Goal: Task Accomplishment & Management: Manage account settings

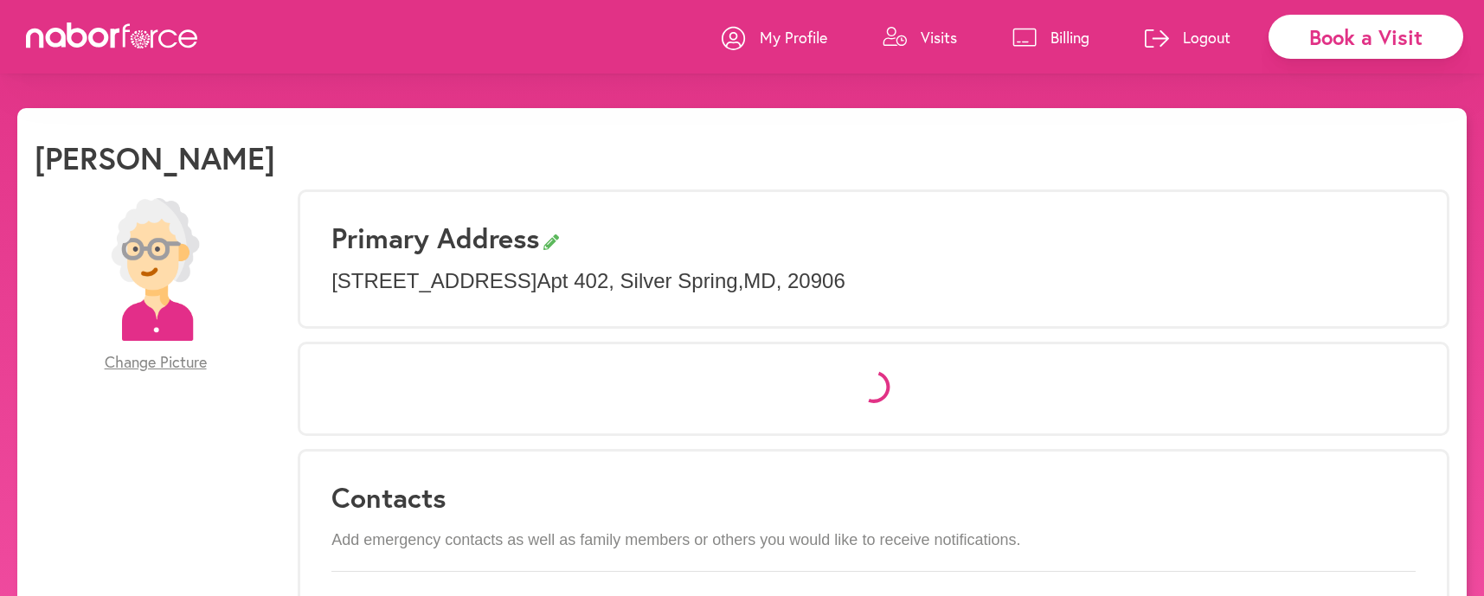
select select "*"
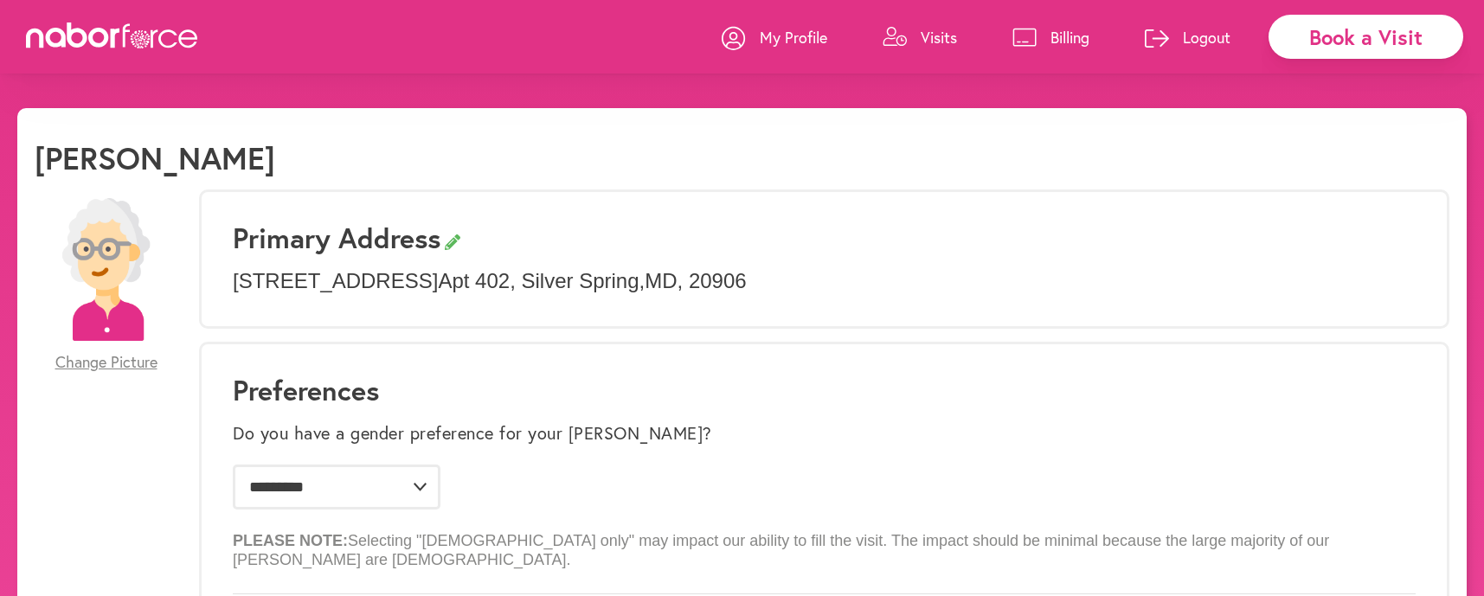
click at [1066, 44] on p "Billing" at bounding box center [1069, 37] width 39 height 21
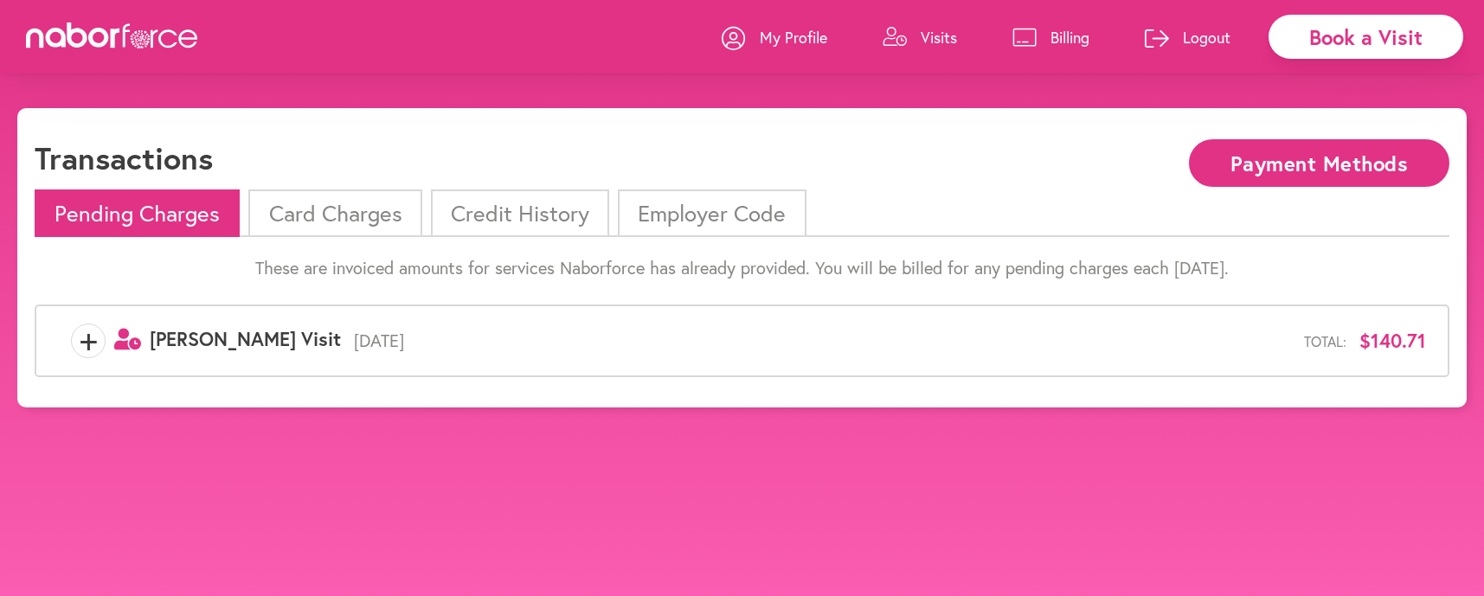
click at [93, 339] on span "+" at bounding box center [88, 341] width 33 height 35
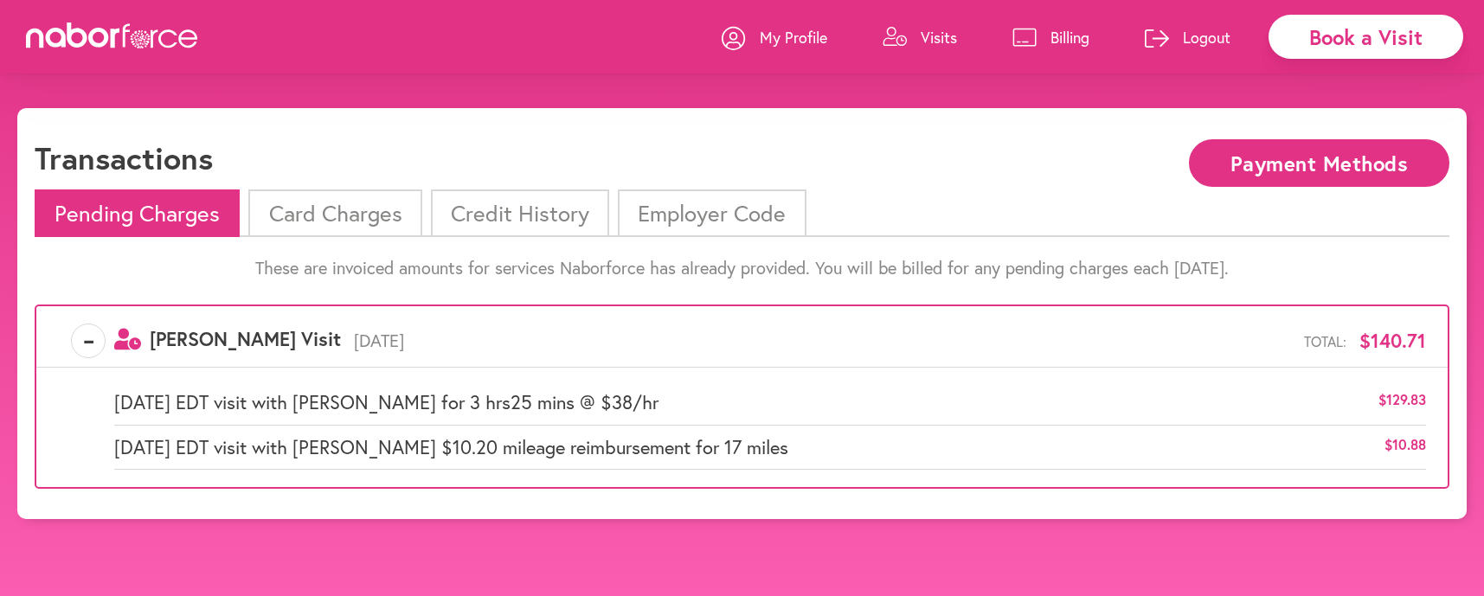
click at [914, 151] on div "Transactions Payment Methods" at bounding box center [742, 164] width 1415 height 50
click at [365, 218] on li "Card Charges" at bounding box center [334, 213] width 173 height 48
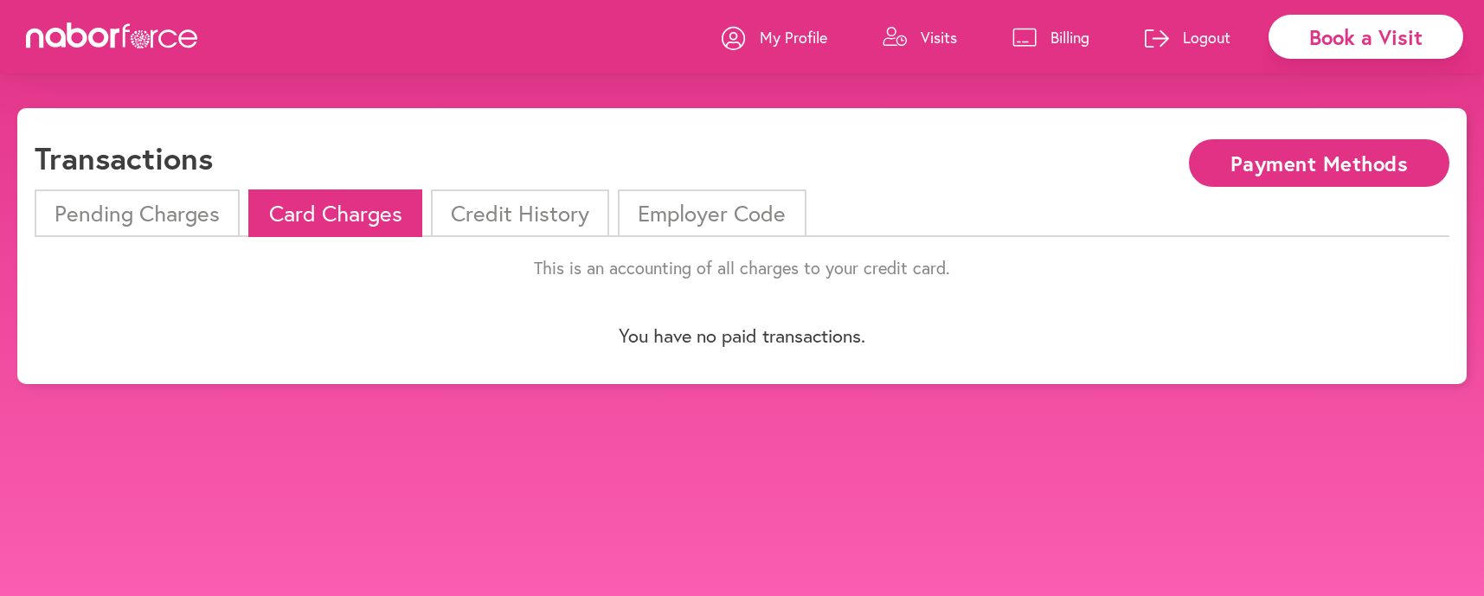
click at [515, 217] on li "Credit History" at bounding box center [520, 213] width 178 height 48
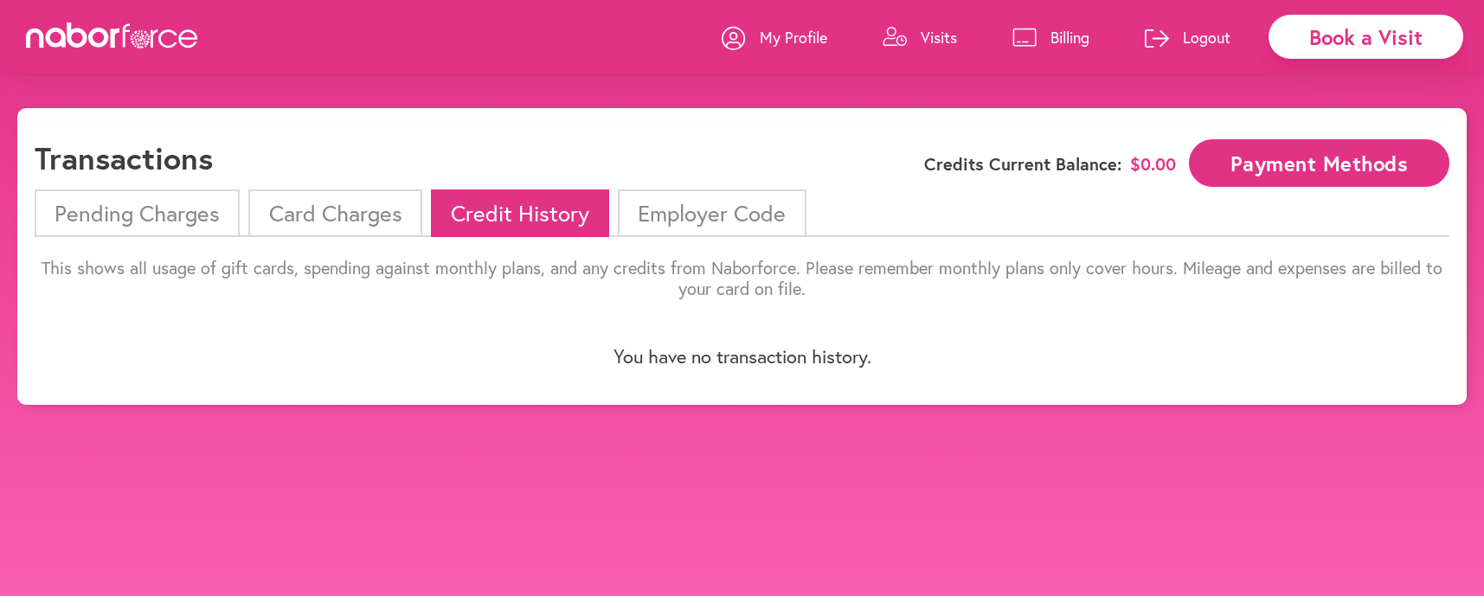
click at [696, 214] on li "Employer Code" at bounding box center [712, 213] width 188 height 48
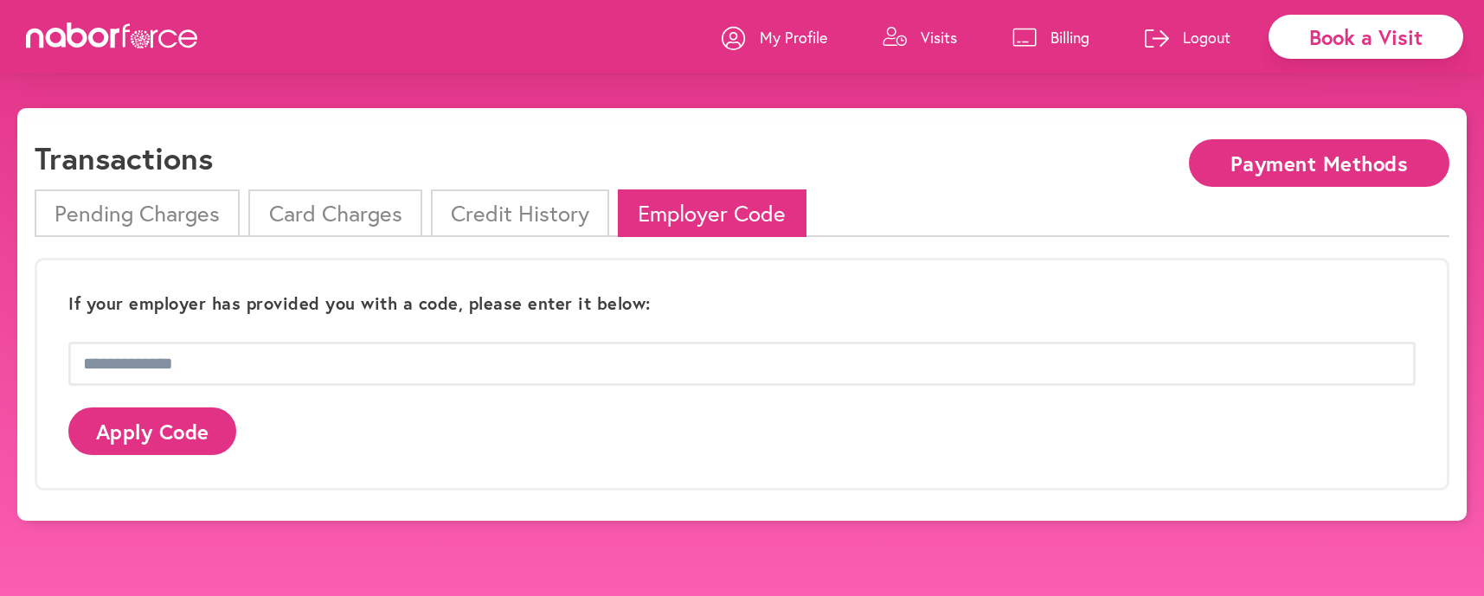
click at [153, 224] on li "Pending Charges" at bounding box center [137, 213] width 205 height 48
